Goal: Register for event/course

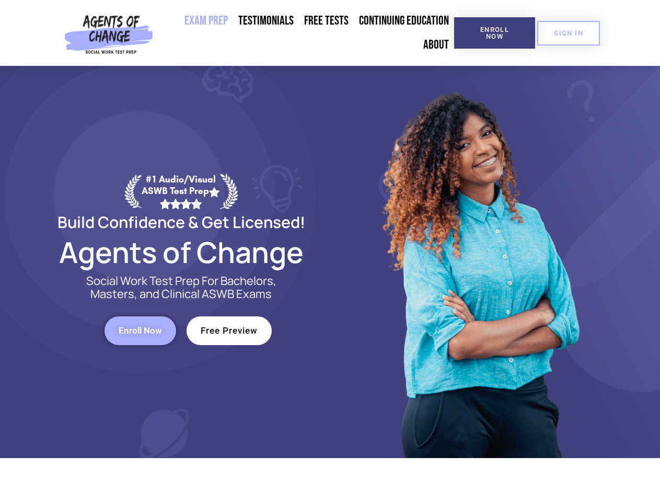
click at [330, 251] on div at bounding box center [479, 262] width 298 height 392
click at [494, 33] on span "Enroll Now" at bounding box center [495, 33] width 48 height 14
click at [568, 33] on span "SIGN IN" at bounding box center [568, 33] width 29 height 7
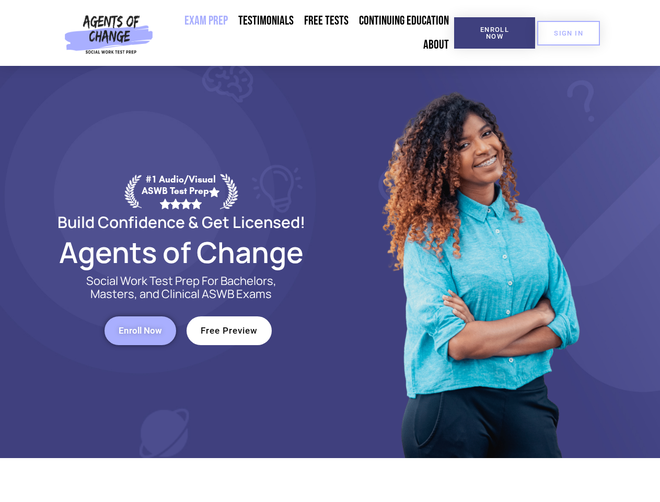
click at [140, 330] on span "Enroll Now" at bounding box center [140, 330] width 43 height 9
click at [229, 330] on span "Free Preview" at bounding box center [229, 330] width 57 height 9
